Goal: Information Seeking & Learning: Learn about a topic

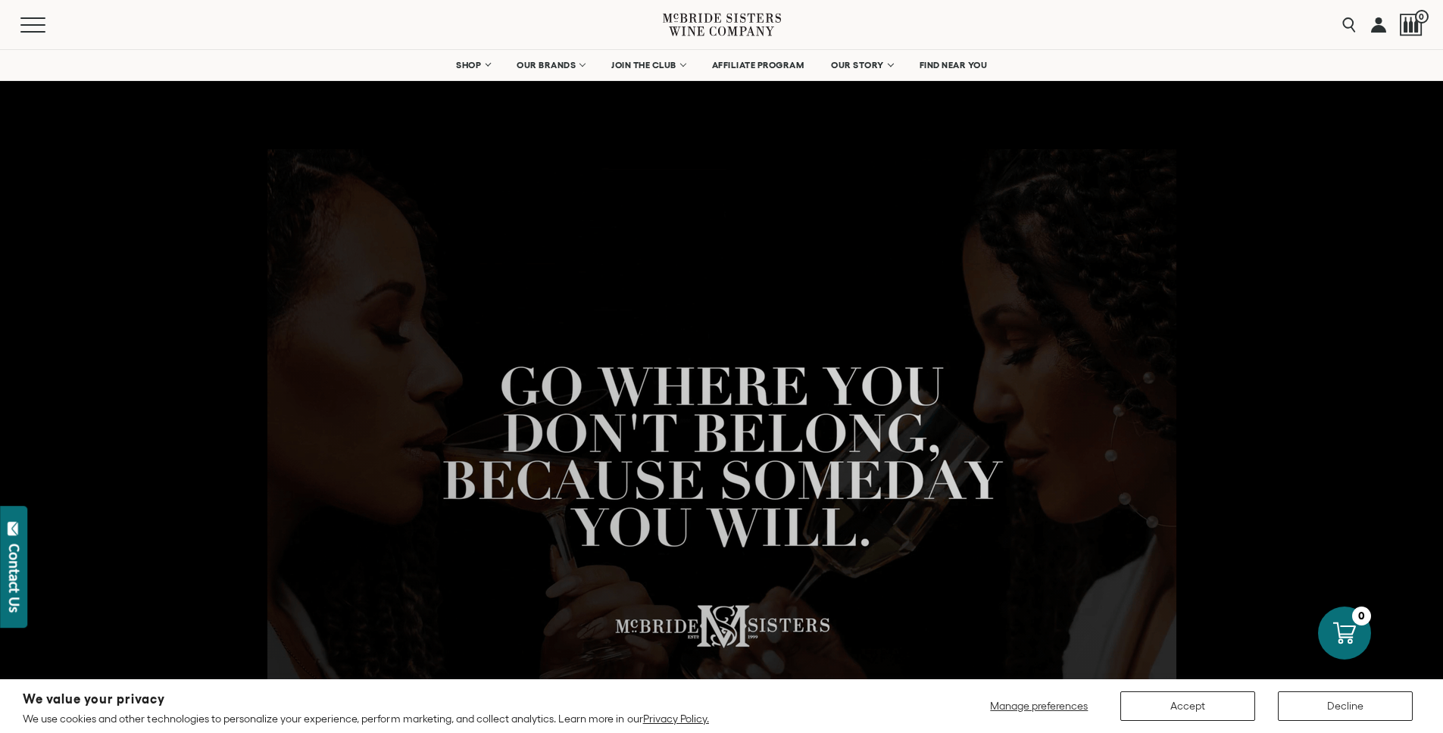
click at [818, 239] on div at bounding box center [721, 411] width 1443 height 727
click at [524, 314] on div at bounding box center [721, 411] width 1443 height 727
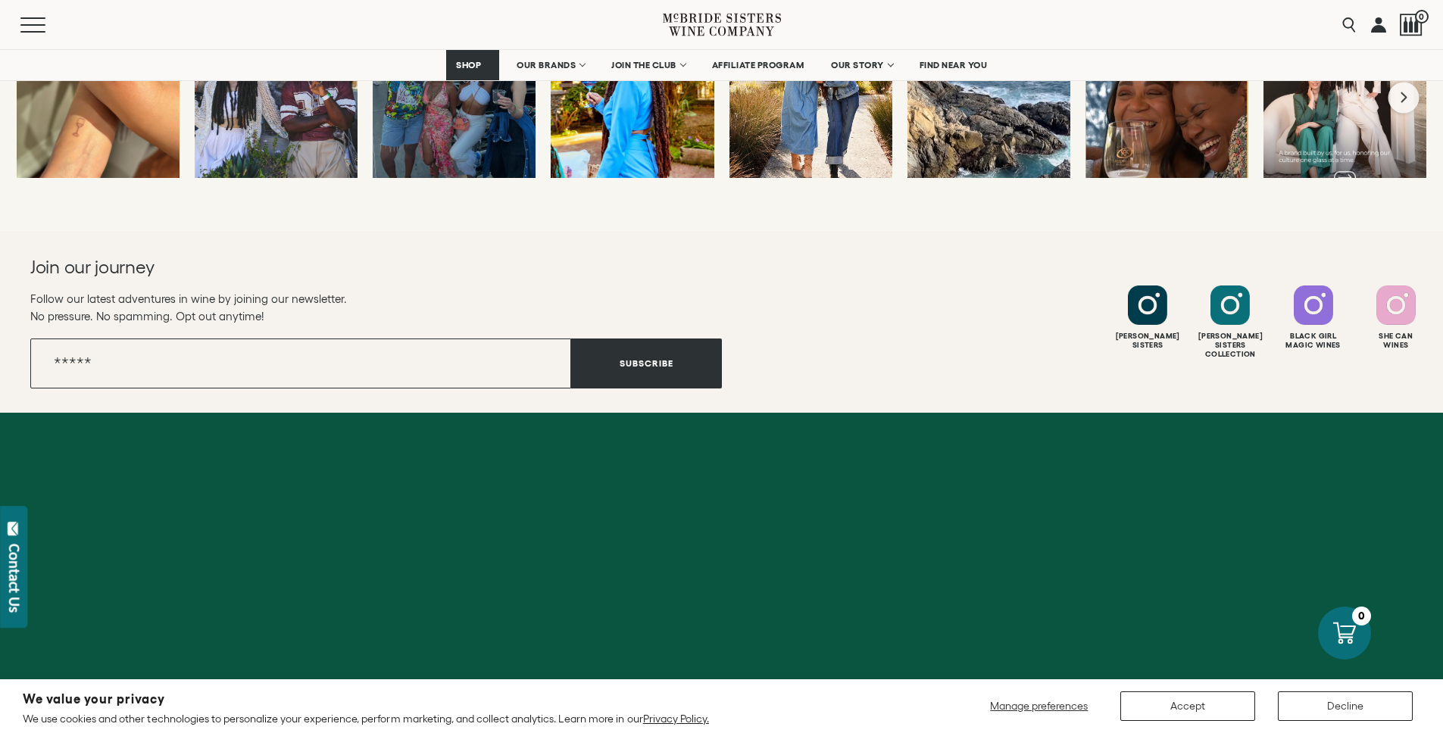
scroll to position [5952, 0]
